Goal: Task Accomplishment & Management: Manage account settings

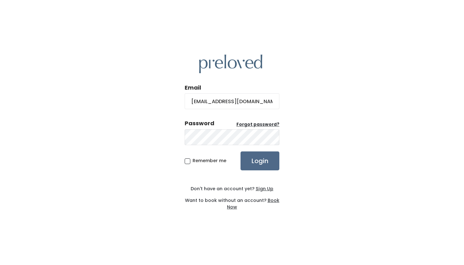
type input "[EMAIL_ADDRESS][DOMAIN_NAME]"
click at [265, 159] on input "Login" at bounding box center [259, 160] width 39 height 19
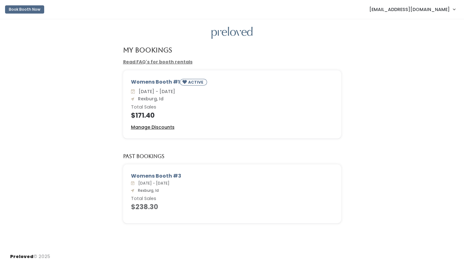
click at [162, 126] on u "Manage Discounts" at bounding box center [153, 127] width 44 height 6
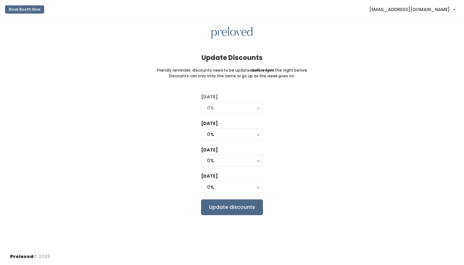
click at [256, 108] on button "0%" at bounding box center [232, 108] width 62 height 12
click at [255, 109] on div "0%" at bounding box center [232, 107] width 50 height 7
click at [257, 131] on button "0%" at bounding box center [232, 134] width 62 height 12
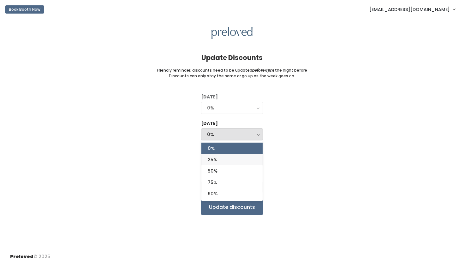
click at [235, 157] on link "25%" at bounding box center [231, 159] width 61 height 11
select select "25%"
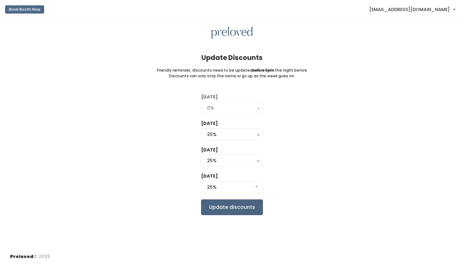
click at [243, 202] on input "Update discounts" at bounding box center [232, 207] width 62 height 16
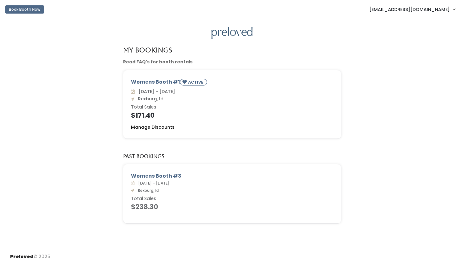
click at [161, 125] on u "Manage Discounts" at bounding box center [153, 127] width 44 height 6
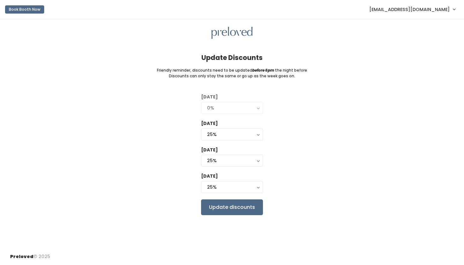
click at [257, 106] on button "0%" at bounding box center [232, 108] width 62 height 12
click at [251, 205] on input "Update discounts" at bounding box center [232, 207] width 62 height 16
